Goal: Task Accomplishment & Management: Use online tool/utility

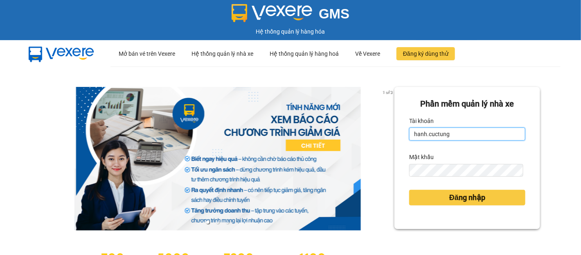
click at [410, 138] on input "hanh.cuctung" at bounding box center [467, 133] width 116 height 13
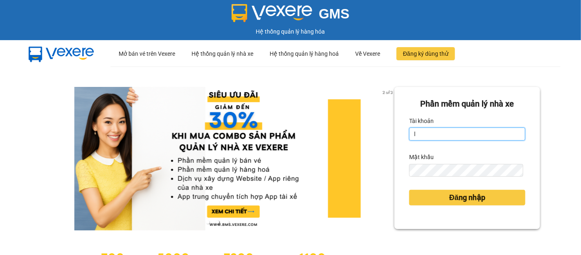
type input "lua.cuctunglimo"
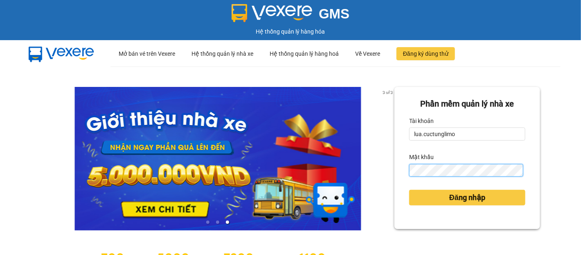
click at [409, 190] on button "Đăng nhập" at bounding box center [467, 198] width 116 height 16
